Goal: Navigation & Orientation: Find specific page/section

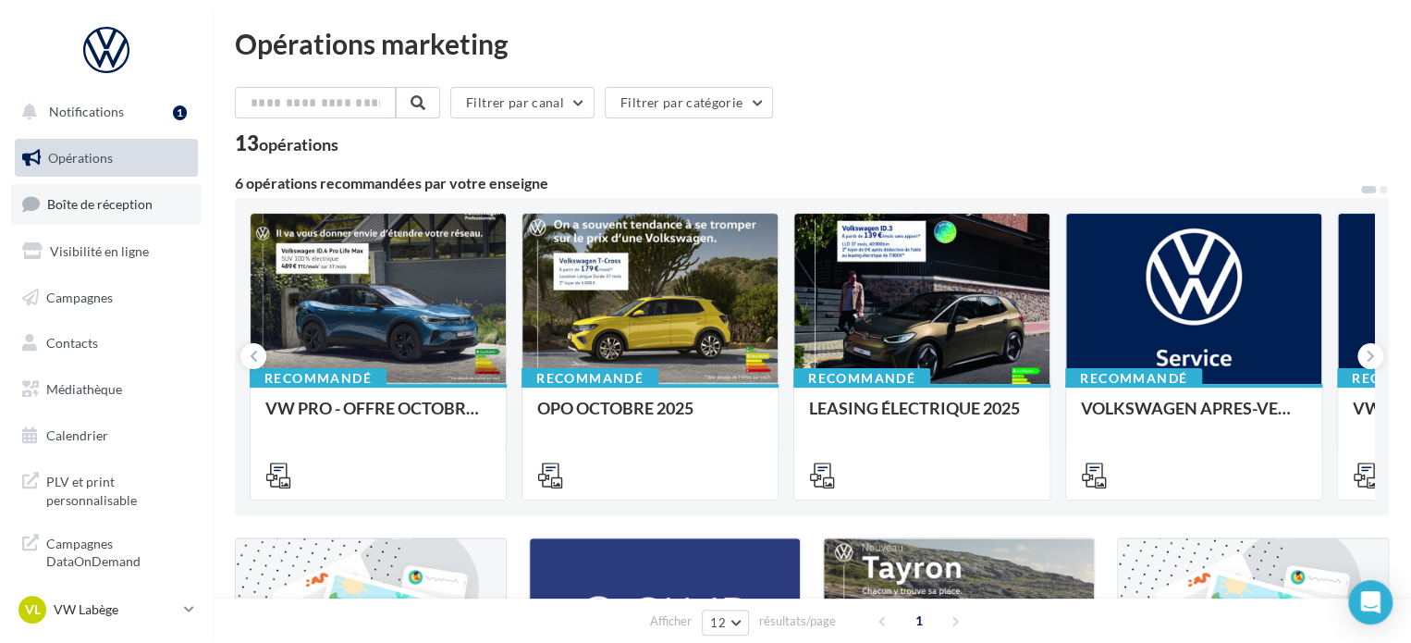
click at [122, 197] on span "Boîte de réception" at bounding box center [99, 204] width 105 height 16
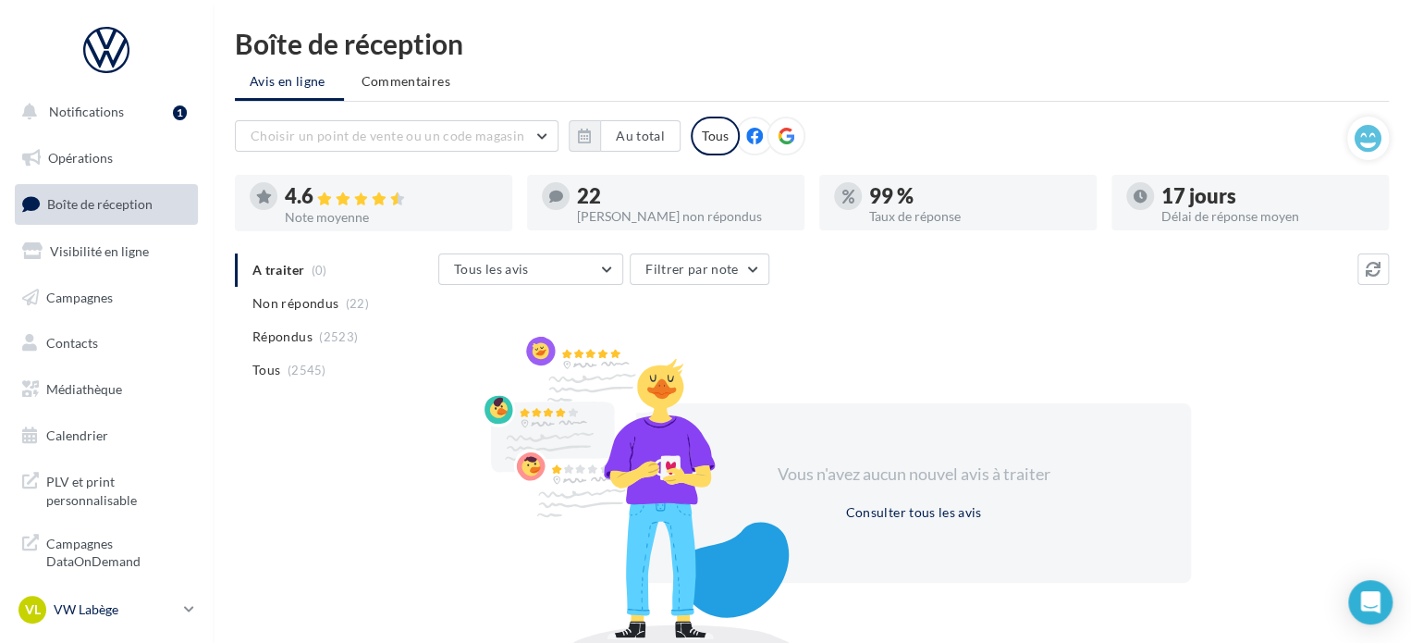
click at [112, 612] on p "VW Labège" at bounding box center [115, 609] width 123 height 18
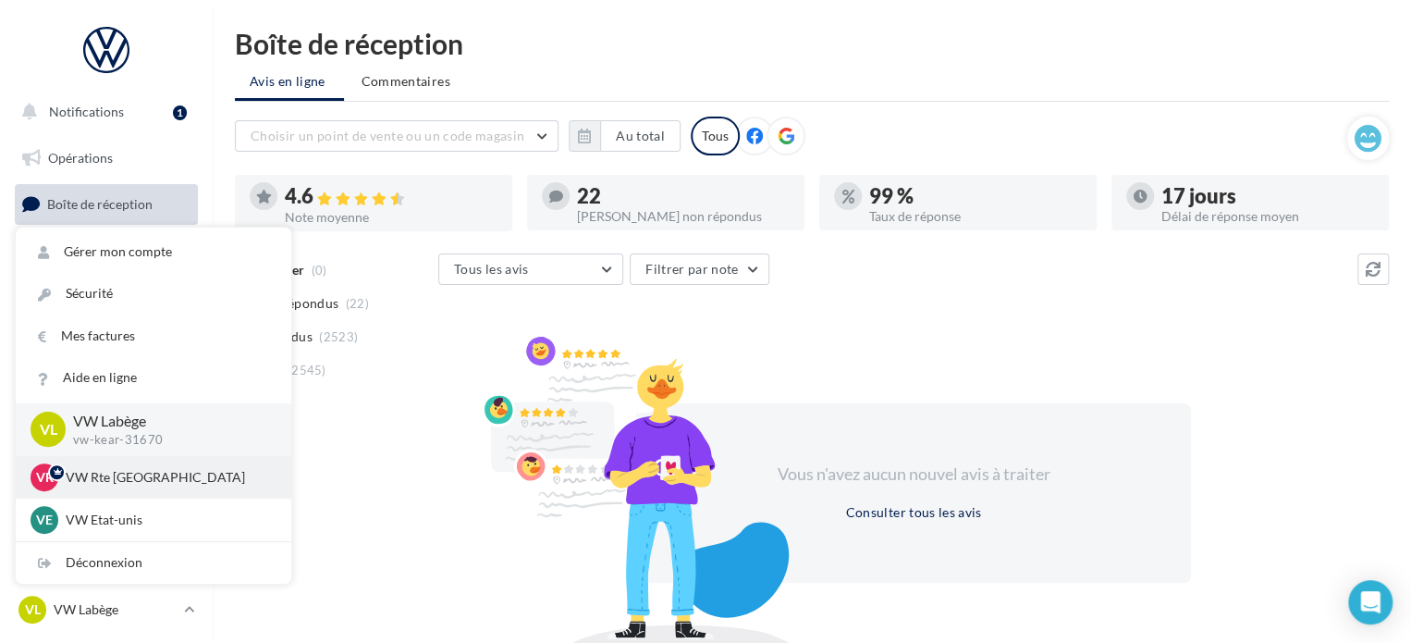
click at [141, 486] on p "VW Rte [GEOGRAPHIC_DATA]" at bounding box center [167, 477] width 203 height 18
